Goal: Transaction & Acquisition: Purchase product/service

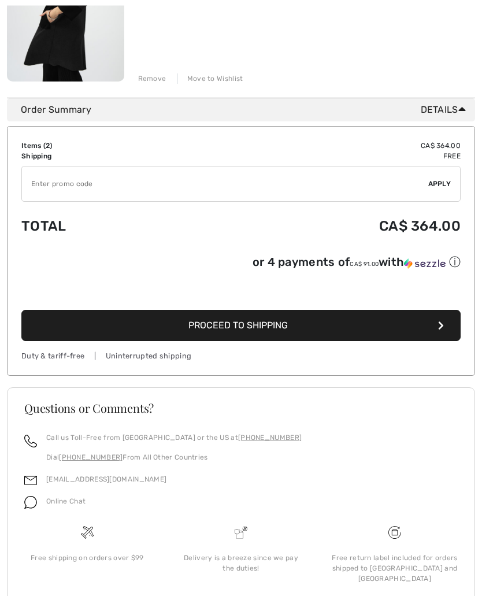
scroll to position [458, 0]
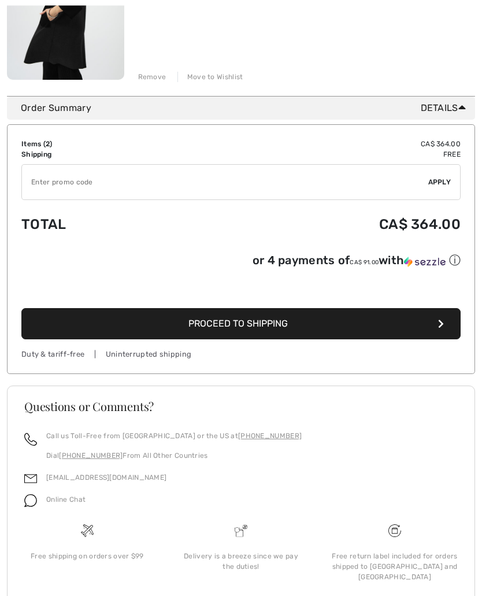
click at [429, 324] on button "Proceed to Shipping" at bounding box center [240, 324] width 439 height 31
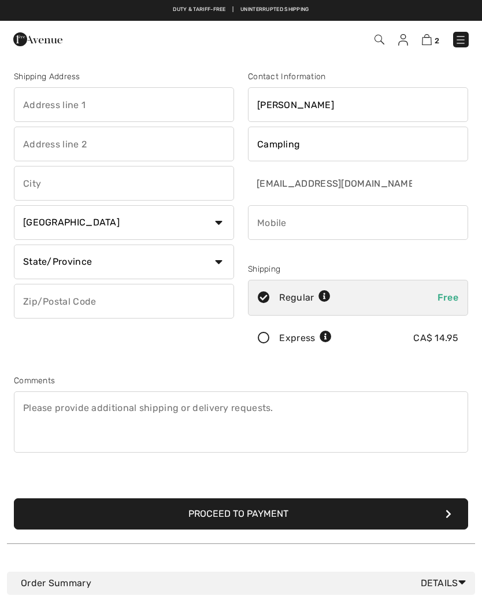
click at [299, 218] on input "phone" at bounding box center [358, 222] width 220 height 35
type input "3064259945"
click at [86, 101] on input "text" at bounding box center [124, 104] width 220 height 35
type input "Box320"
click at [88, 142] on input "text" at bounding box center [124, 144] width 220 height 35
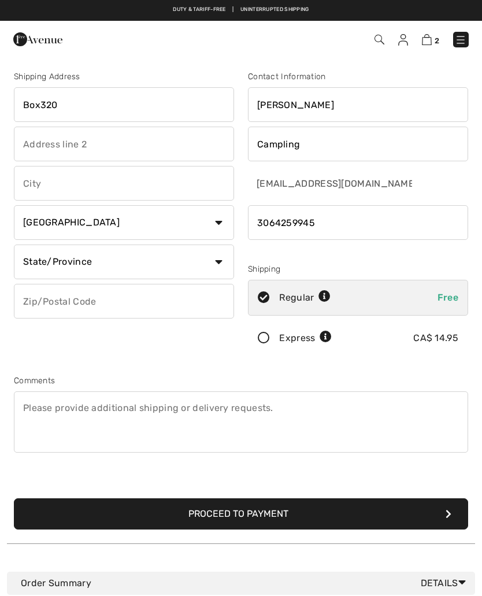
click at [83, 175] on input "text" at bounding box center [124, 183] width 220 height 35
click at [222, 263] on select "State/Province Alberta British Columbia Manitoba New Brunswick Newfoundland and…" at bounding box center [124, 262] width 220 height 35
type input "La Ronge"
select select "SK"
click at [131, 300] on input "text" at bounding box center [124, 301] width 220 height 35
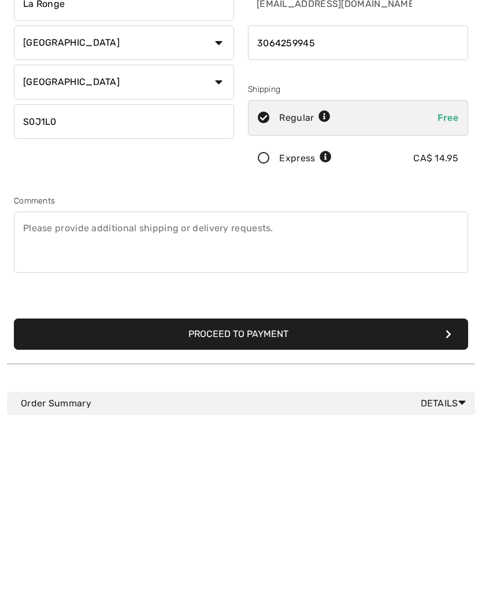
type input "S0J1L0"
click at [452, 498] on button "Proceed to Payment" at bounding box center [241, 513] width 455 height 31
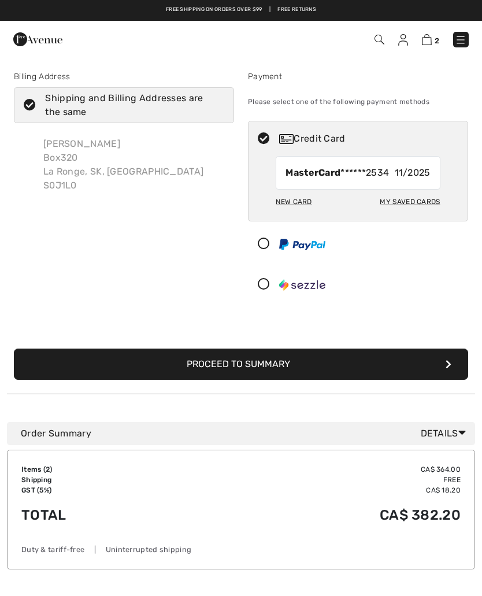
click at [457, 361] on button "Proceed to Summary" at bounding box center [241, 364] width 455 height 31
click at [441, 370] on button "Proceed to Summary" at bounding box center [241, 364] width 455 height 31
click at [439, 370] on button "Proceed to Summary" at bounding box center [241, 364] width 455 height 31
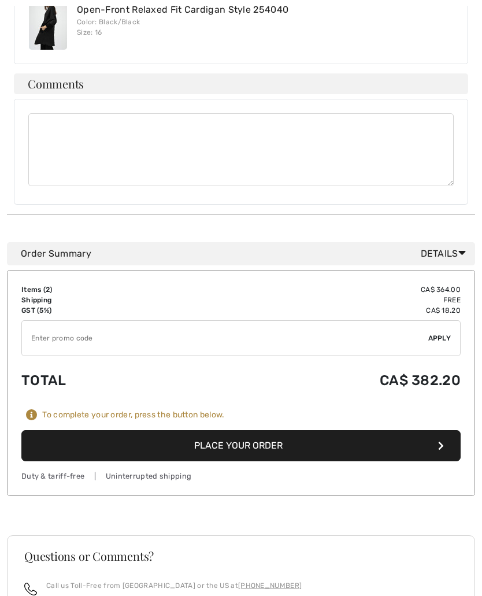
scroll to position [476, 0]
click at [449, 452] on button "Place Your Order" at bounding box center [240, 445] width 439 height 31
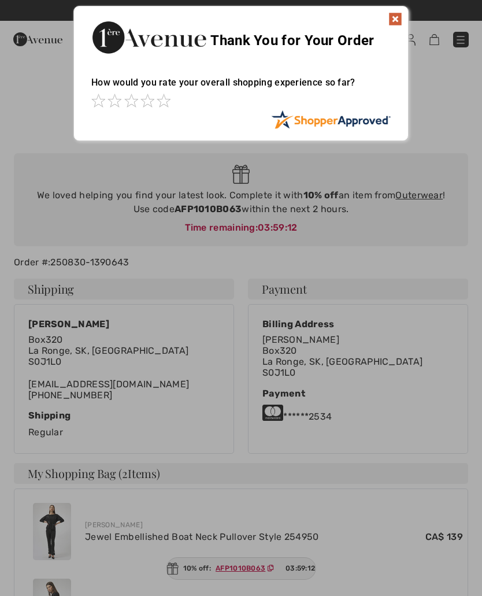
click at [396, 25] on img at bounding box center [396, 19] width 14 height 14
